Goal: Transaction & Acquisition: Purchase product/service

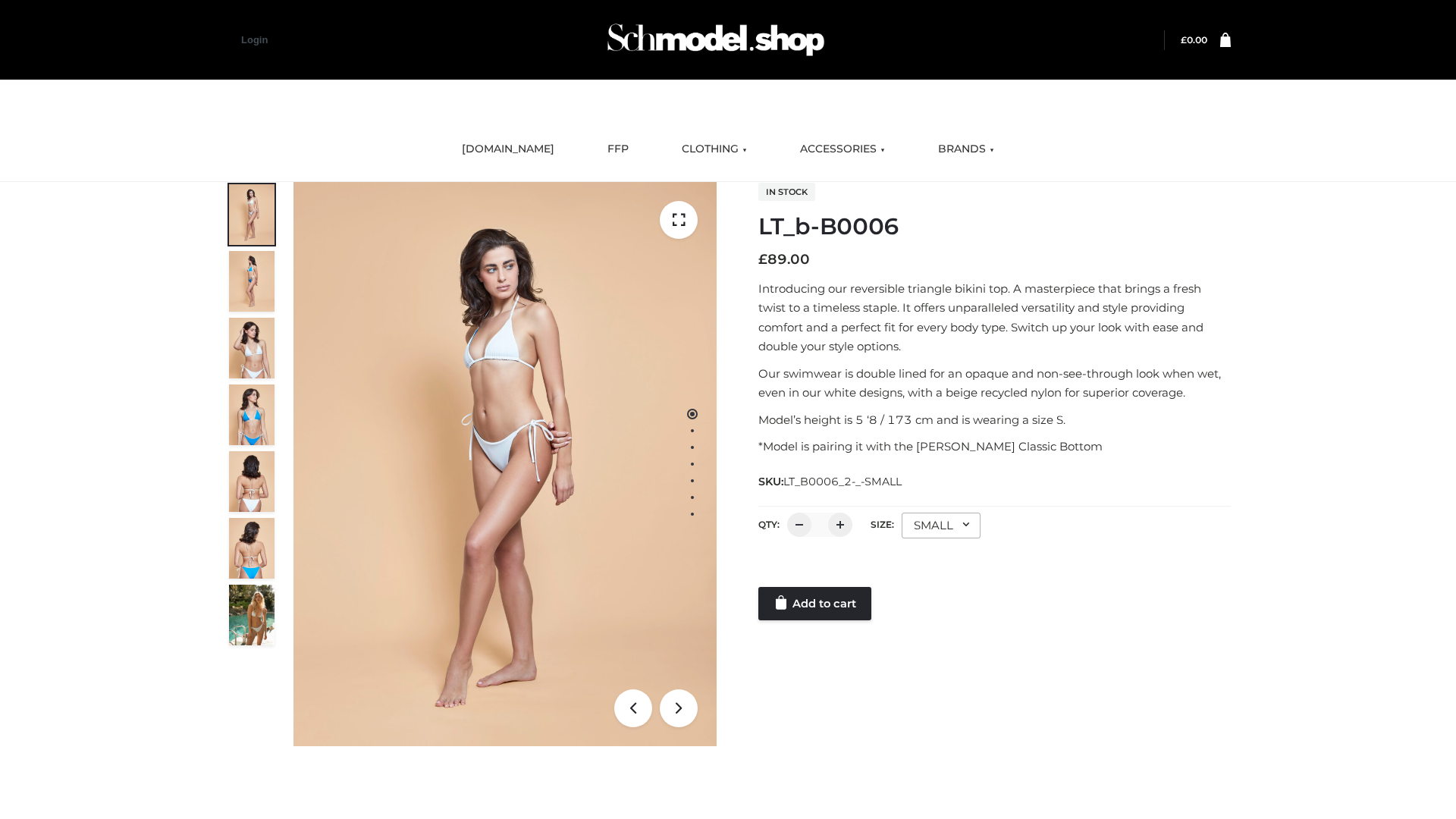
click at [815, 603] on link "Add to cart" at bounding box center [814, 603] width 113 height 33
